Goal: Task Accomplishment & Management: Manage account settings

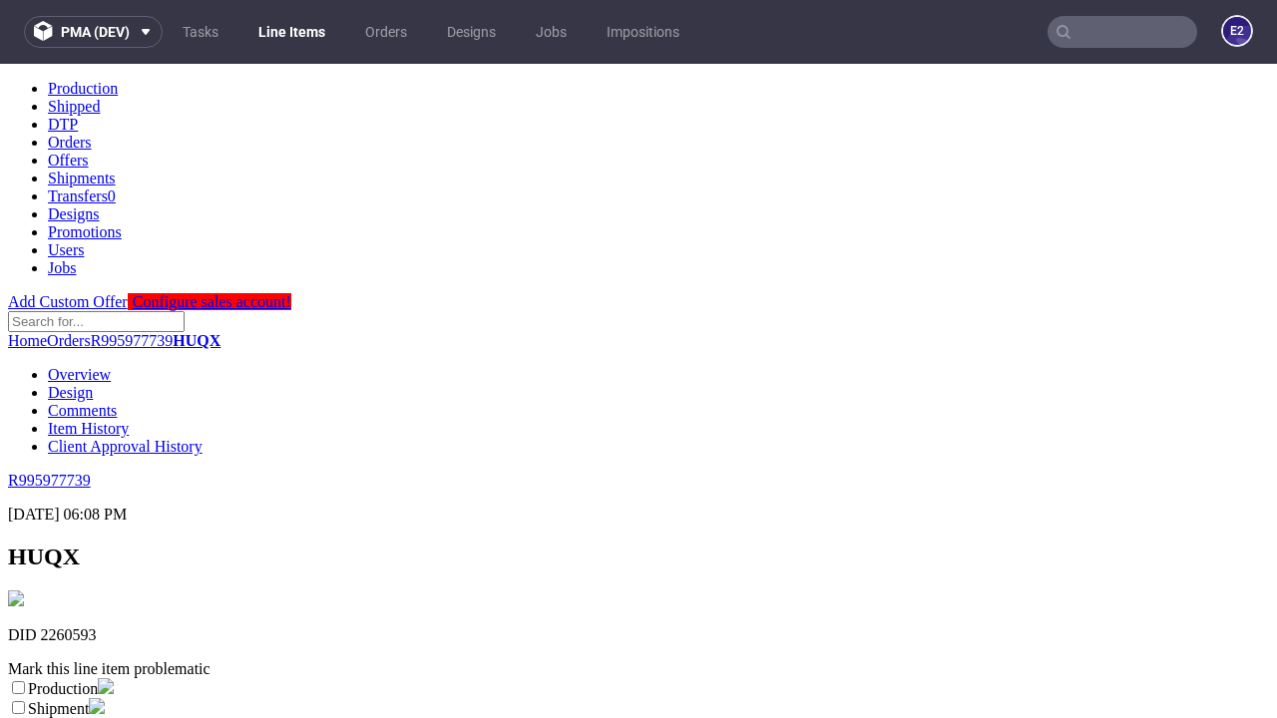
scroll to position [351, 0]
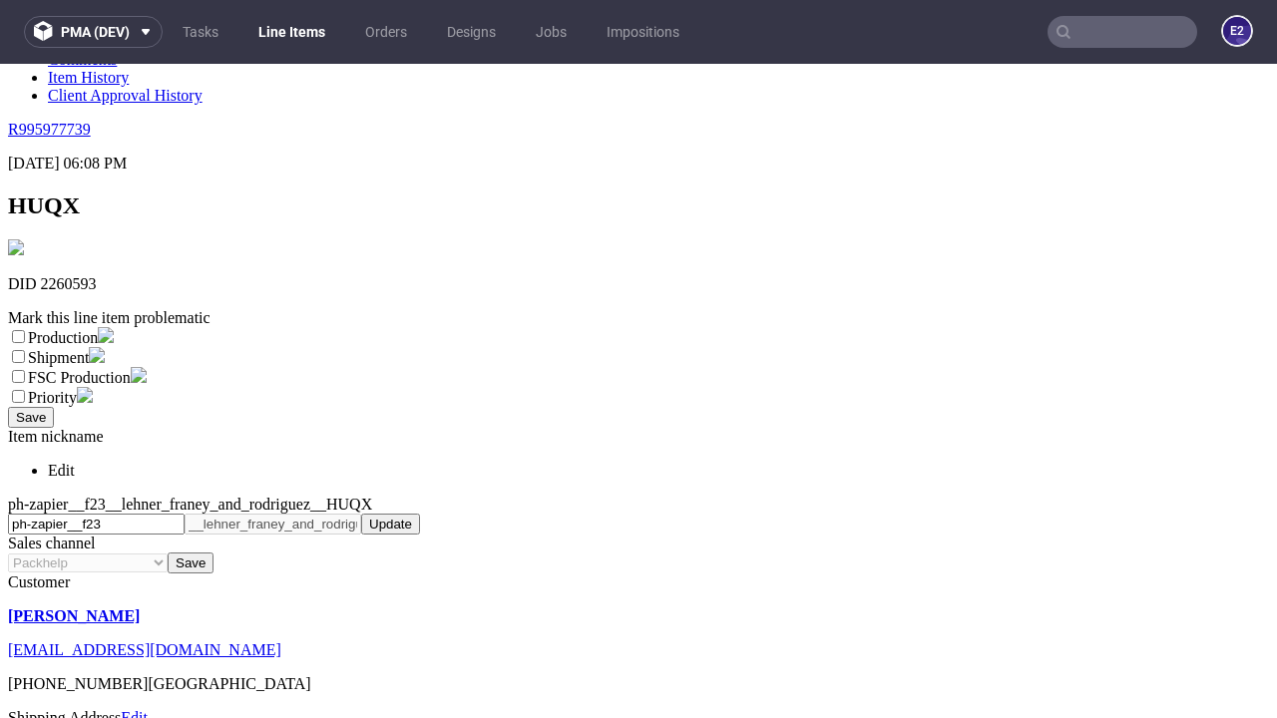
select select "dtp_ca_needed"
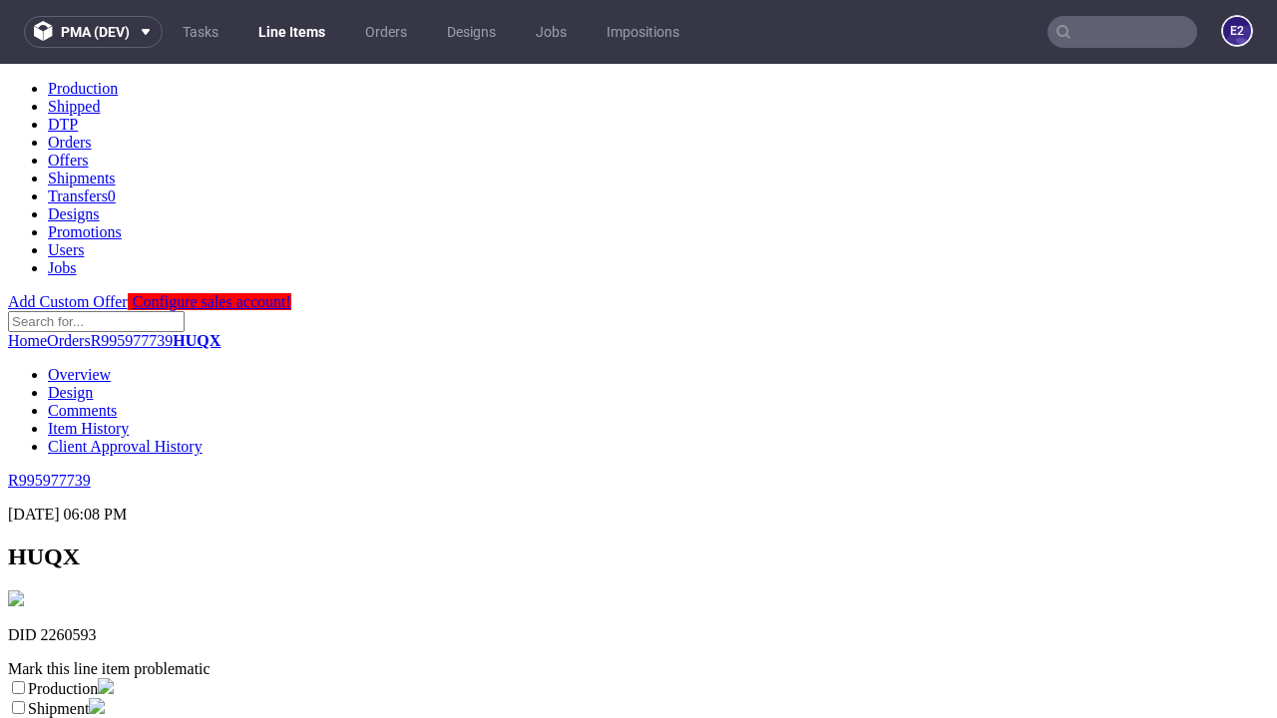
scroll to position [0, 0]
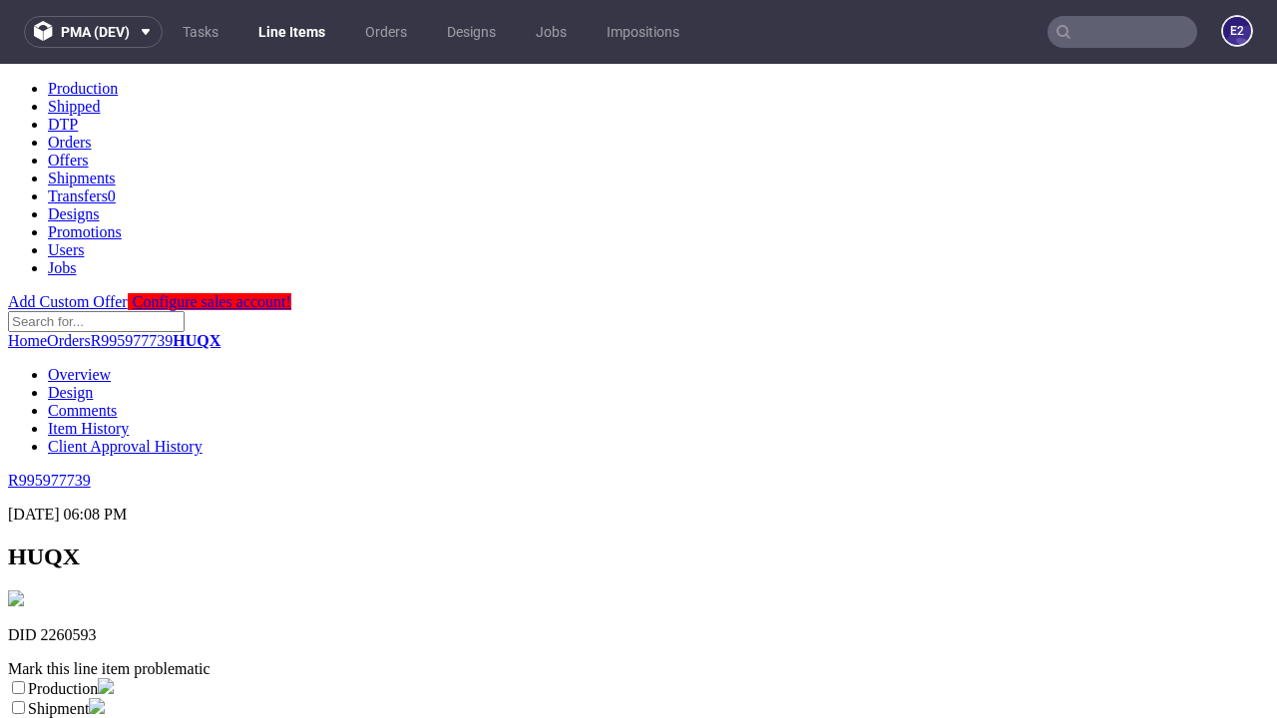
checkbox input "true"
